Goal: Navigation & Orientation: Find specific page/section

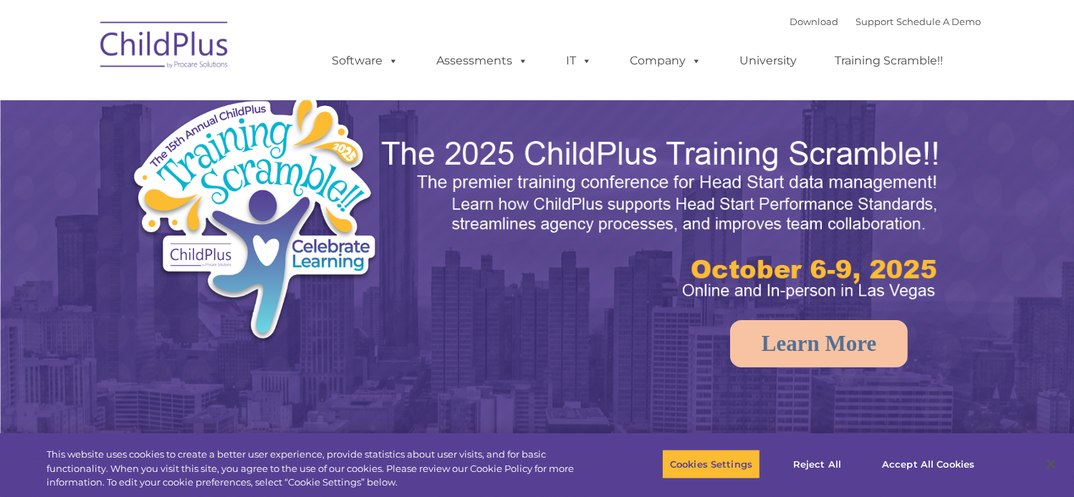
select select "MEDIUM"
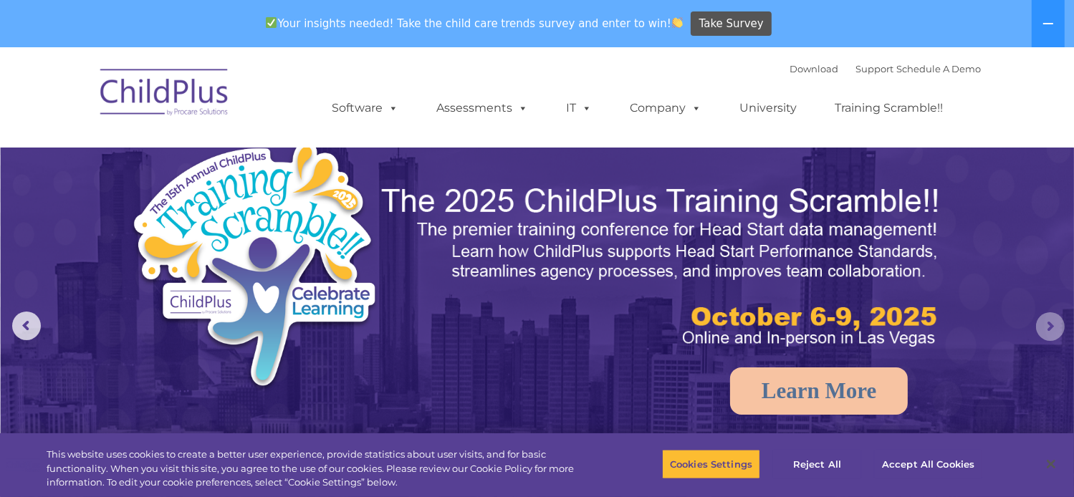
click at [1048, 332] on rs-arrow at bounding box center [1050, 326] width 29 height 29
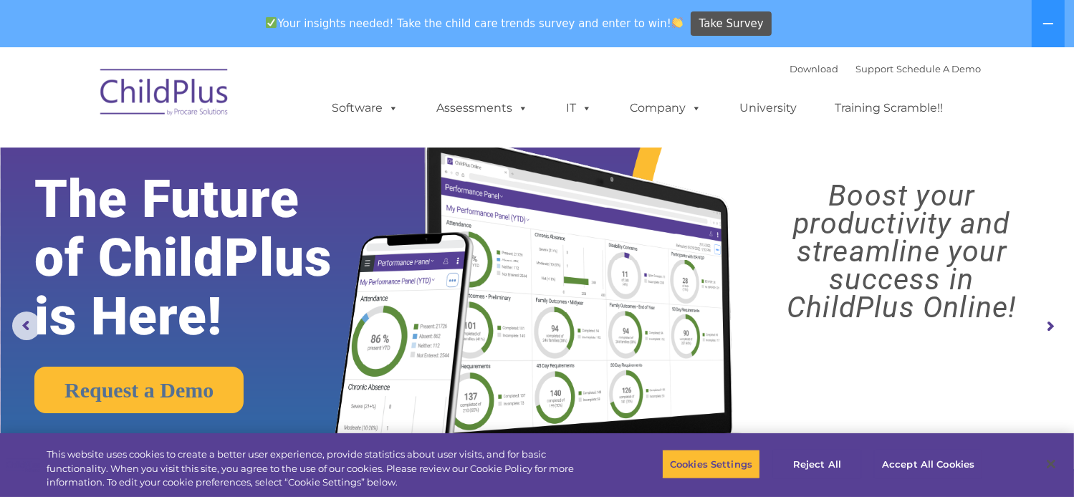
click at [1048, 332] on rs-arrow at bounding box center [1050, 326] width 29 height 29
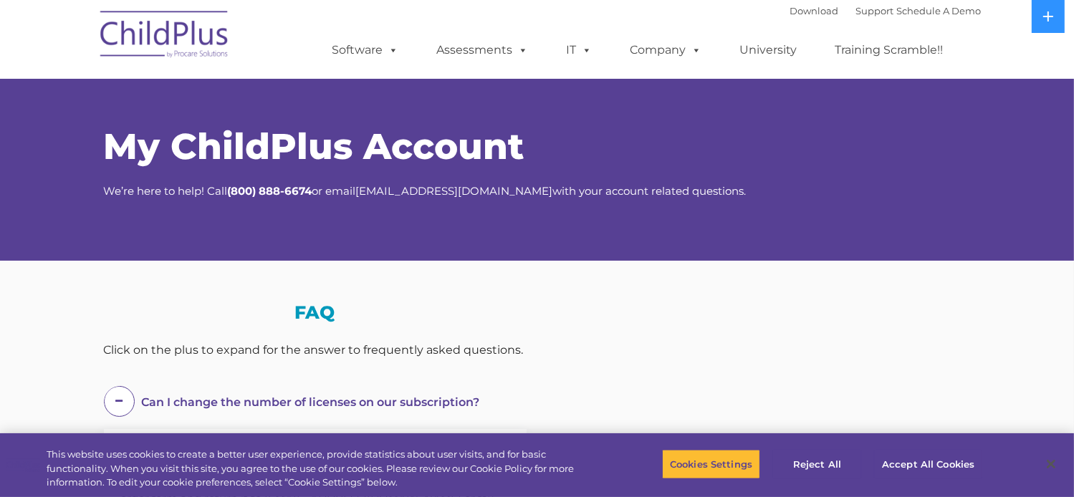
select select "MEDIUM"
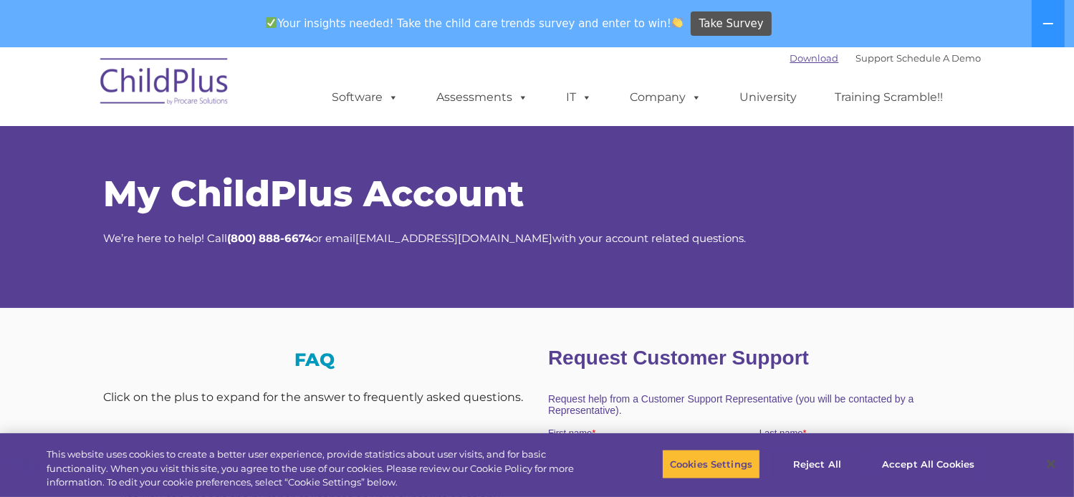
click at [790, 62] on link "Download" at bounding box center [814, 57] width 49 height 11
